Goal: Transaction & Acquisition: Book appointment/travel/reservation

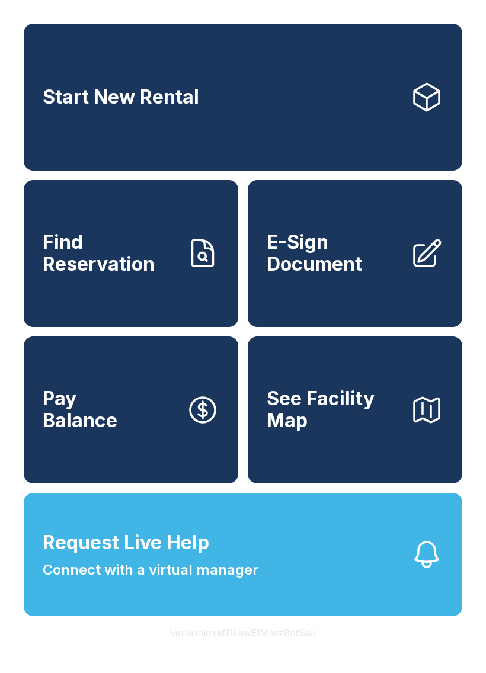
click at [425, 571] on icon "button" at bounding box center [426, 554] width 33 height 33
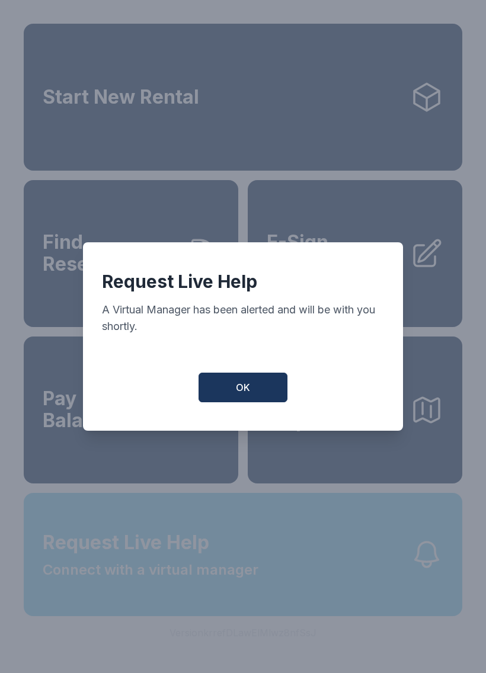
click at [245, 402] on button "OK" at bounding box center [242, 388] width 89 height 30
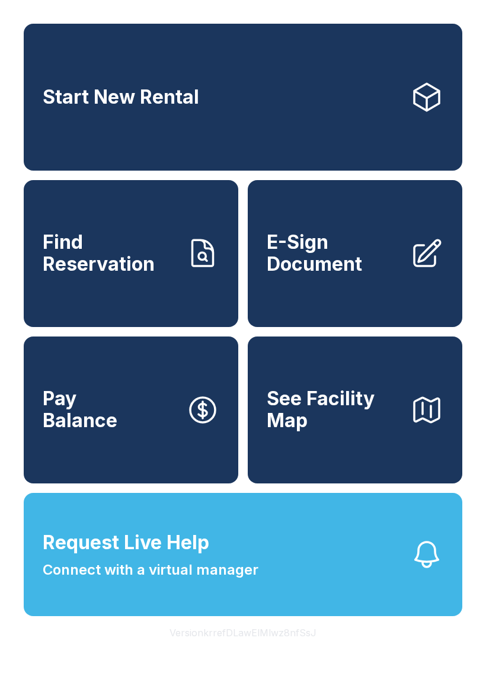
click at [98, 114] on link "Start New Rental" at bounding box center [243, 97] width 438 height 147
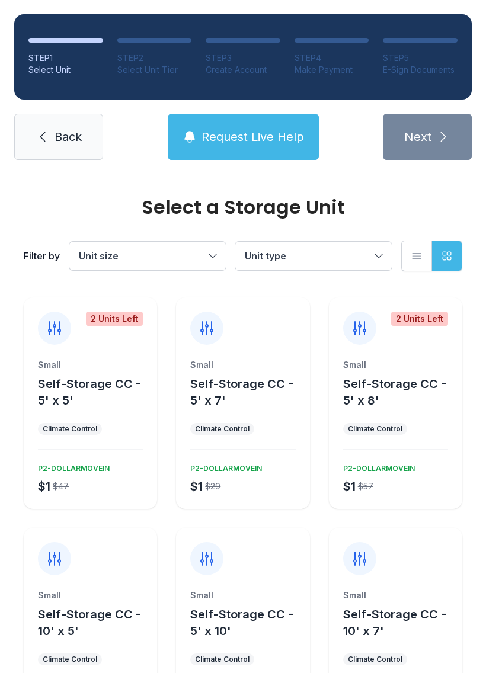
click at [76, 402] on button "Self-Storage CC - 5' x 5'" at bounding box center [95, 392] width 114 height 33
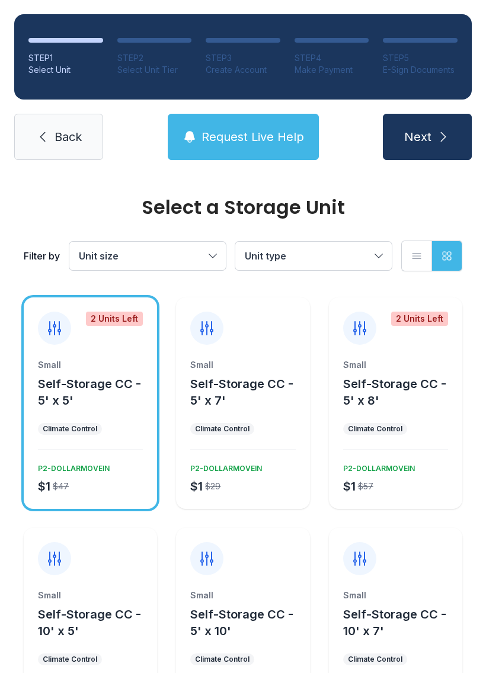
click at [89, 417] on div "Small Self-Storage CC - 5' x 5' Climate Control $1 $47 P2-DOLLARMOVEIN" at bounding box center [90, 434] width 133 height 150
click at [419, 151] on button "Next" at bounding box center [427, 137] width 89 height 46
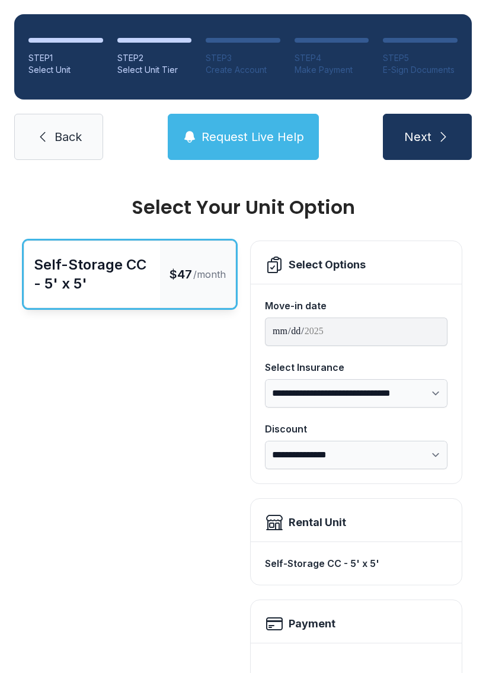
click at [49, 142] on icon at bounding box center [43, 137] width 14 height 14
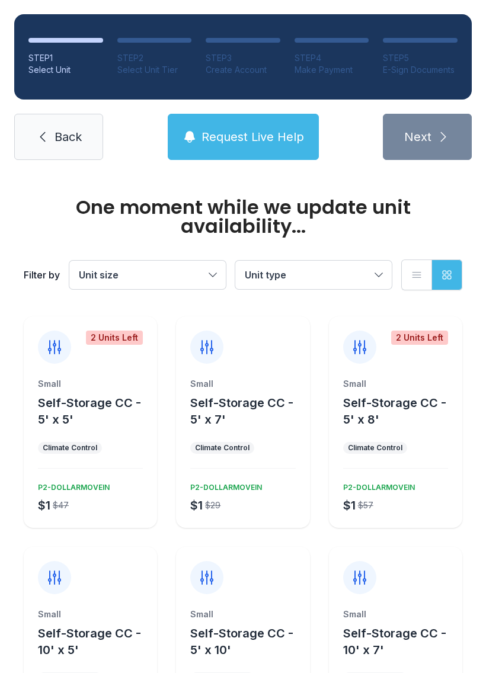
click at [68, 130] on span "Back" at bounding box center [68, 137] width 27 height 17
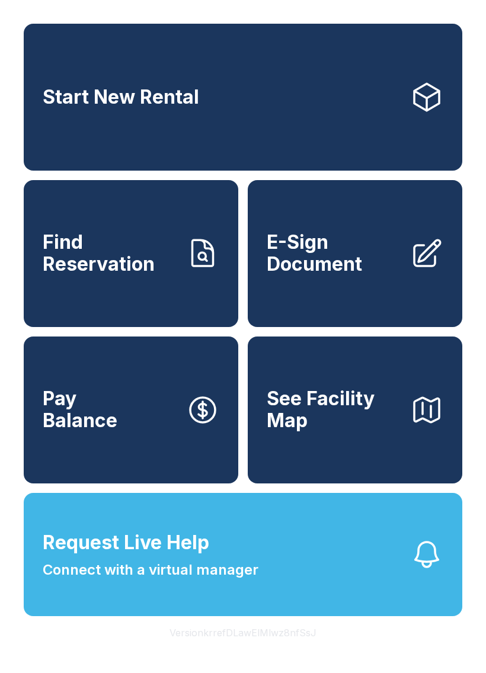
click at [424, 571] on icon "button" at bounding box center [426, 554] width 33 height 33
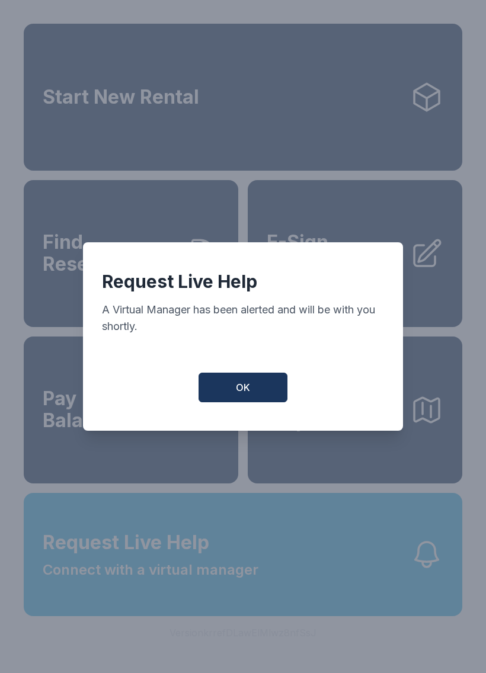
click at [255, 396] on button "OK" at bounding box center [242, 388] width 89 height 30
